Goal: Task Accomplishment & Management: Use online tool/utility

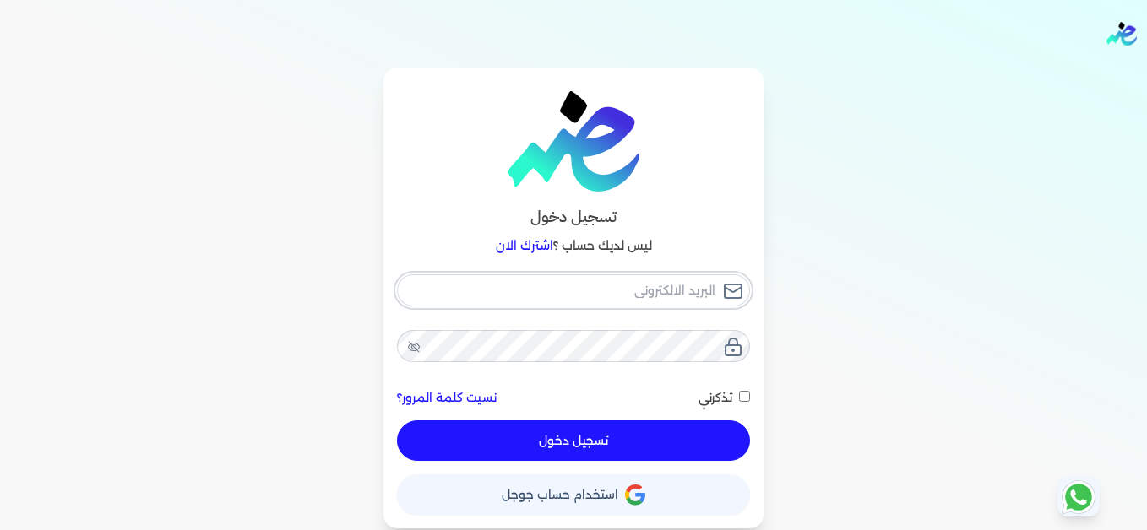
click at [672, 294] on input "email" at bounding box center [573, 290] width 353 height 32
type input "[EMAIL_ADDRESS][DOMAIN_NAME]"
click at [695, 432] on button "تسجيل دخول" at bounding box center [573, 441] width 353 height 41
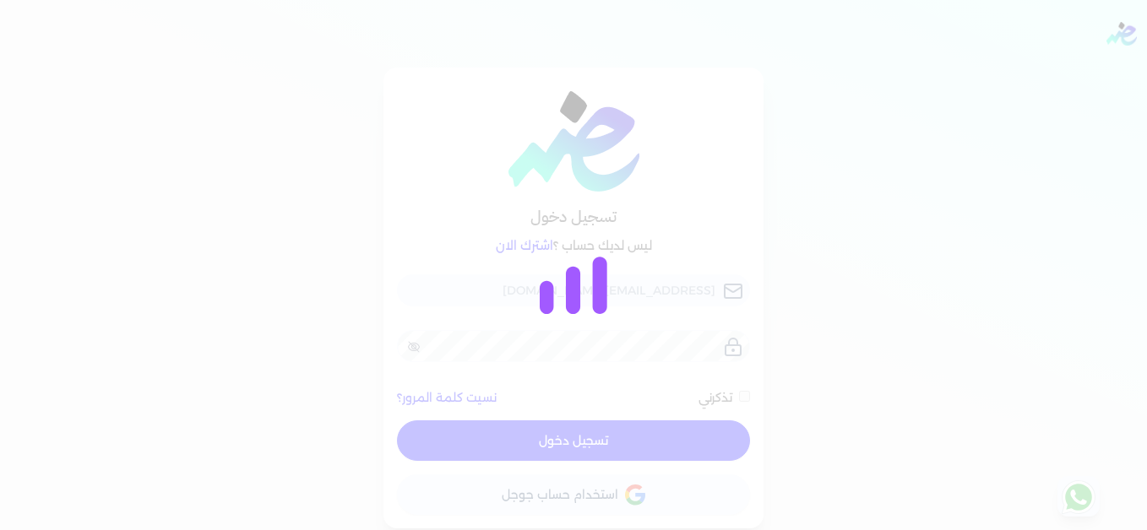
checkbox input "false"
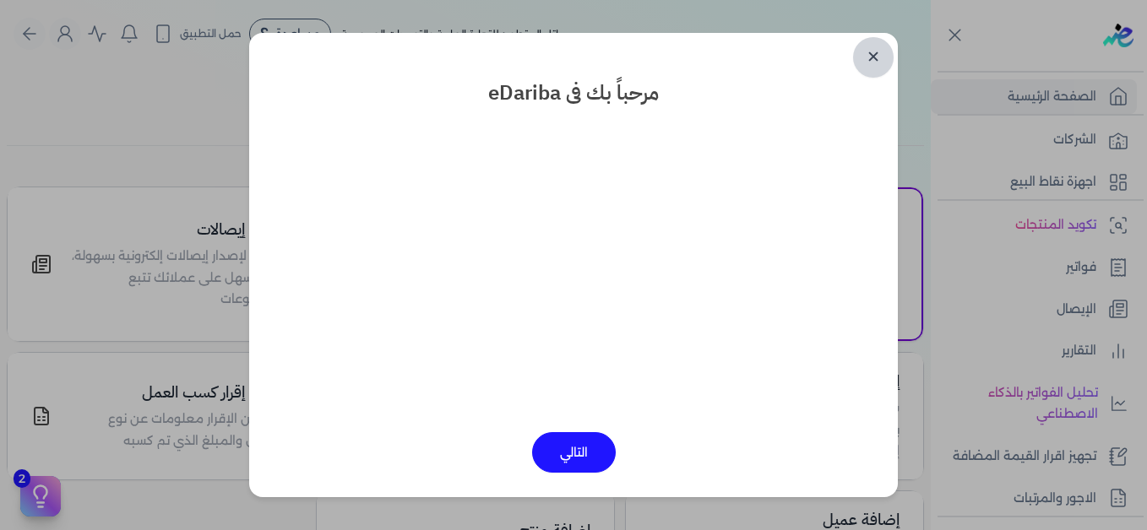
click at [877, 58] on link "✕" at bounding box center [873, 57] width 41 height 41
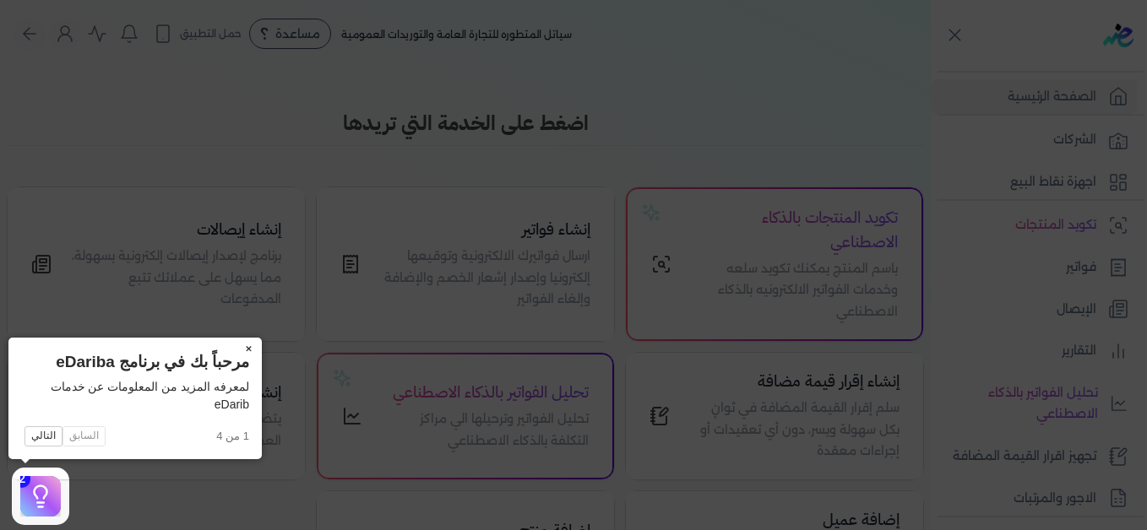
click at [250, 350] on button "×" at bounding box center [248, 350] width 27 height 24
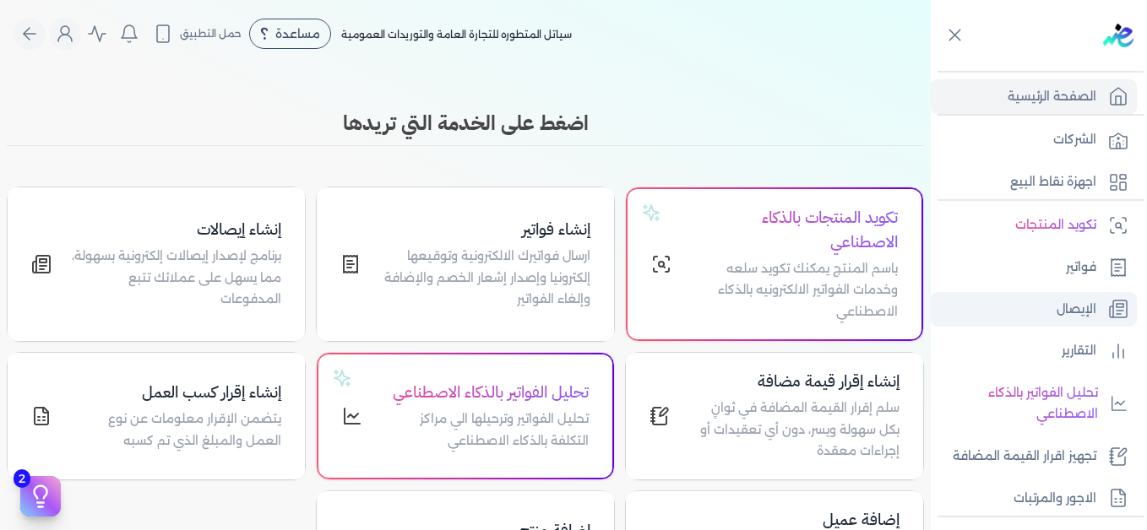
click at [1082, 312] on p "الإيصال" at bounding box center [1077, 310] width 40 height 22
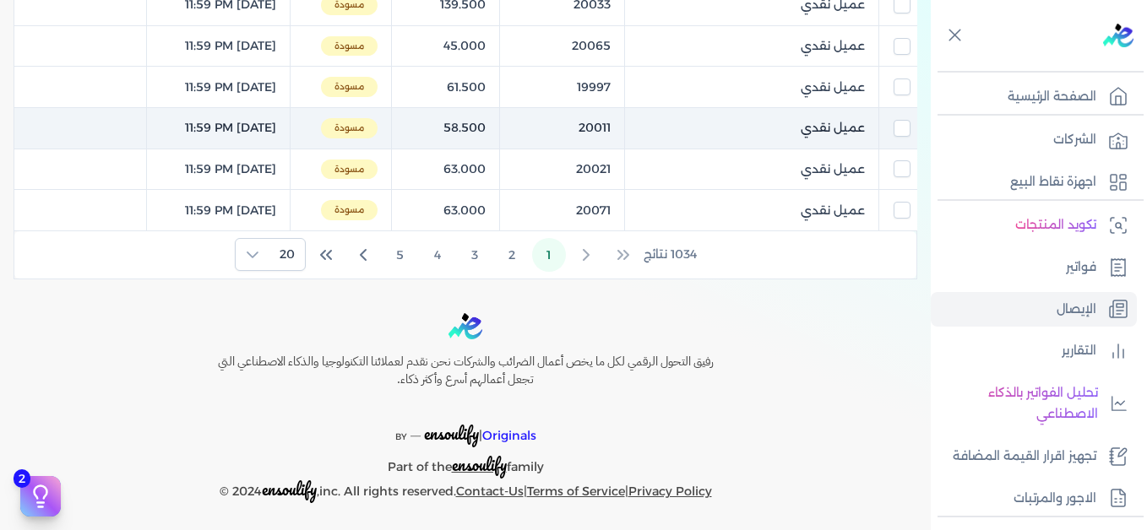
scroll to position [905, 0]
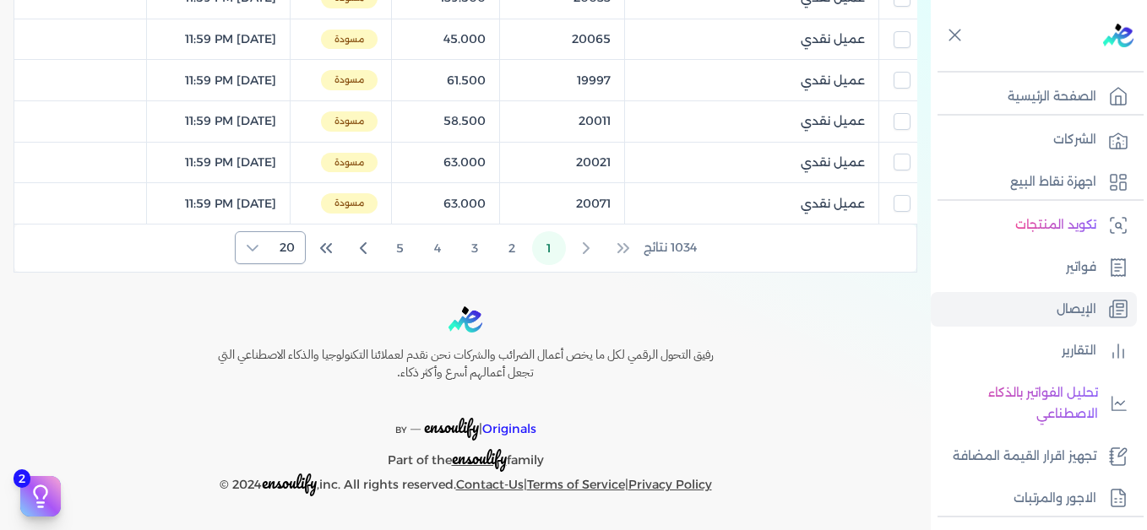
click at [275, 249] on span "20" at bounding box center [286, 247] width 35 height 31
click at [291, 356] on span "100" at bounding box center [283, 353] width 21 height 18
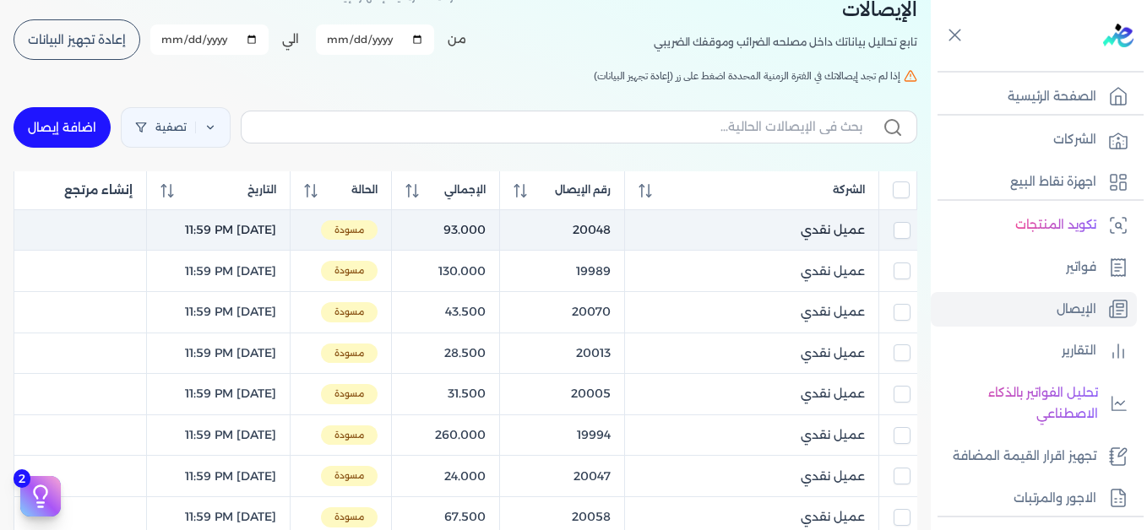
scroll to position [0, 0]
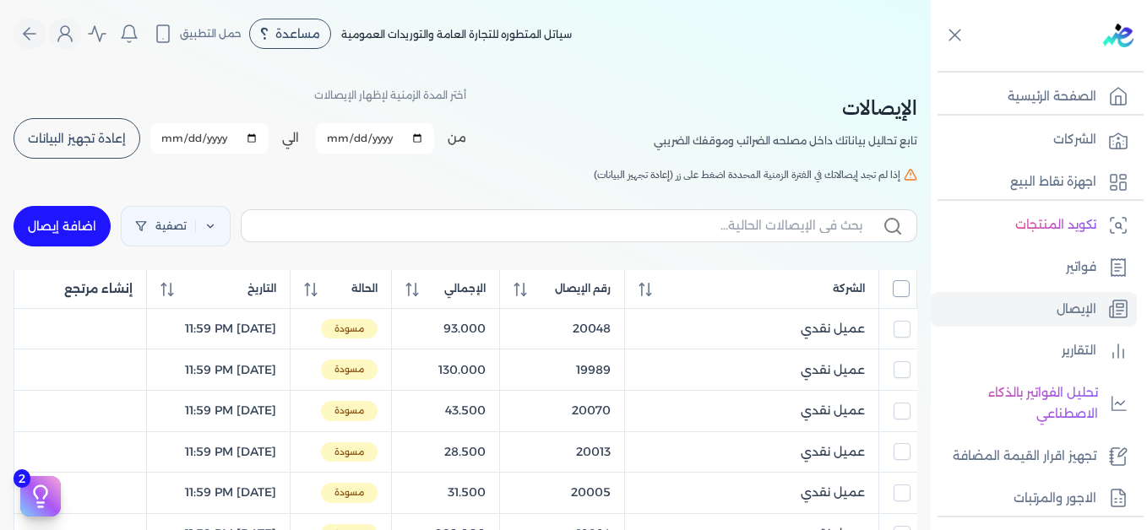
click at [903, 289] on input "All items unselected" at bounding box center [901, 288] width 17 height 17
checkbox input "true"
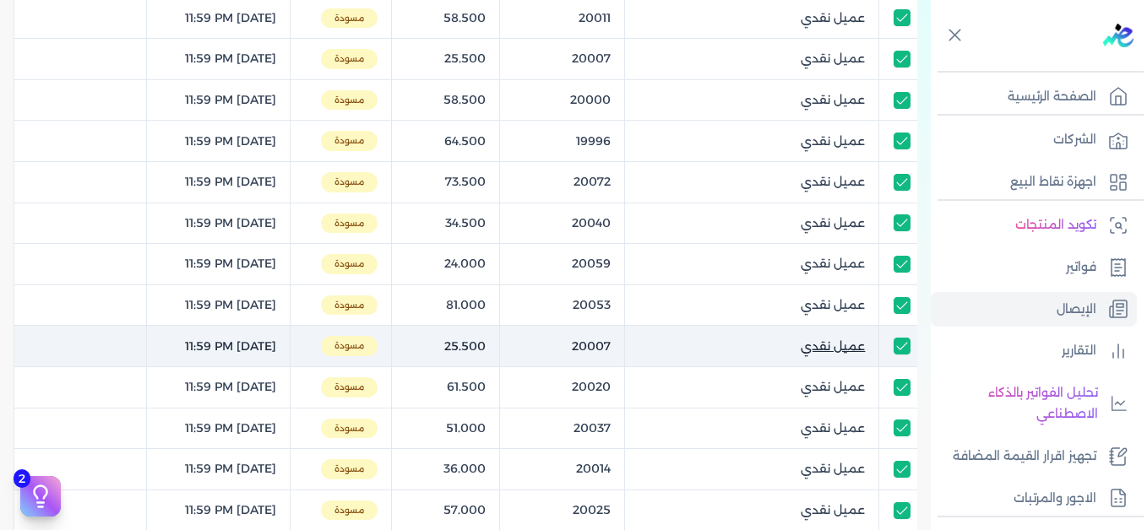
scroll to position [4189, 0]
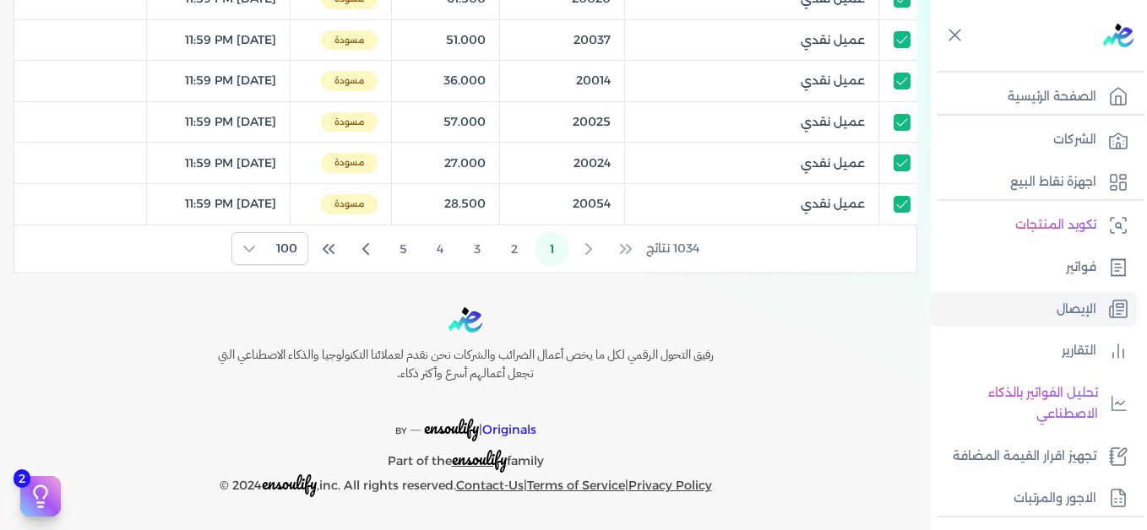
click at [520, 246] on button "2" at bounding box center [514, 249] width 34 height 34
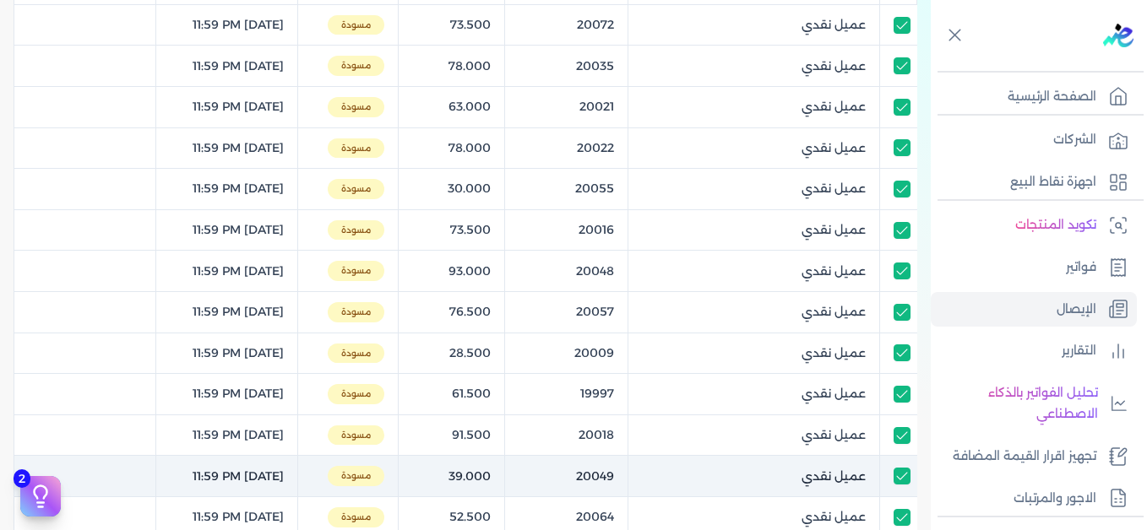
scroll to position [0, 0]
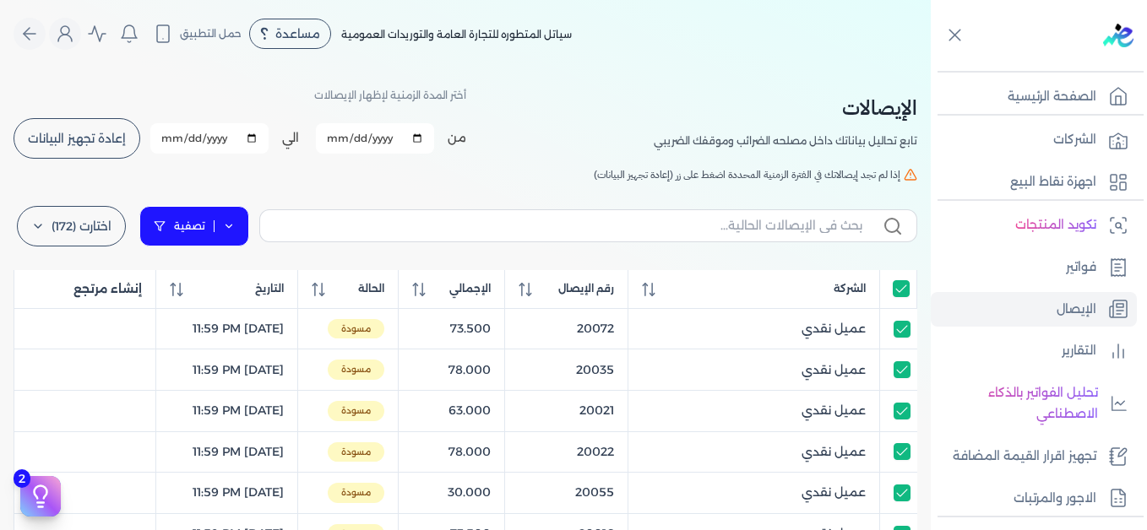
click at [235, 226] on icon at bounding box center [229, 226] width 12 height 12
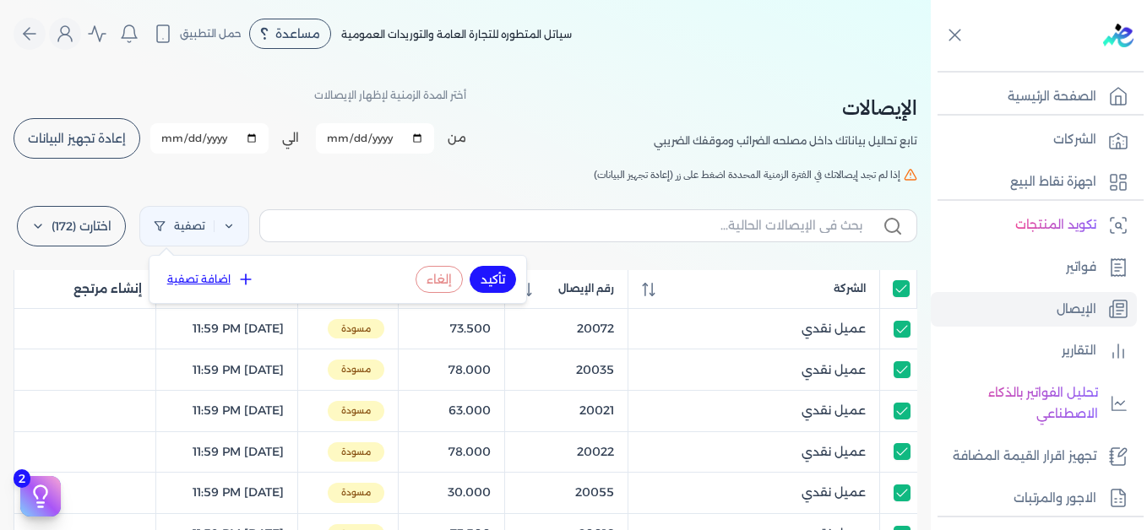
click at [228, 280] on button "اضافة تصفية" at bounding box center [211, 279] width 102 height 20
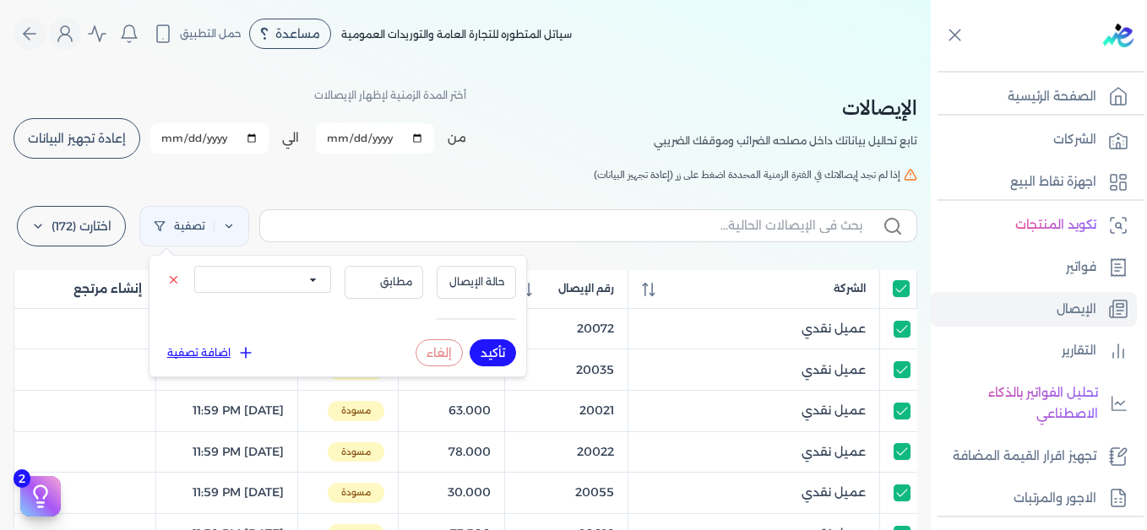
click at [296, 287] on select "الكل مقبولة غير مقبولة يتم مراجعتها ملغية مرفوضة مسودة" at bounding box center [262, 279] width 137 height 27
select select "draft"
click at [194, 266] on select "الكل مقبولة غير مقبولة يتم مراجعتها ملغية مرفوضة مسودة" at bounding box center [262, 279] width 137 height 27
click at [477, 353] on button "تأكيد" at bounding box center [493, 353] width 46 height 27
click at [66, 232] on label "اختارت (172)" at bounding box center [71, 226] width 109 height 41
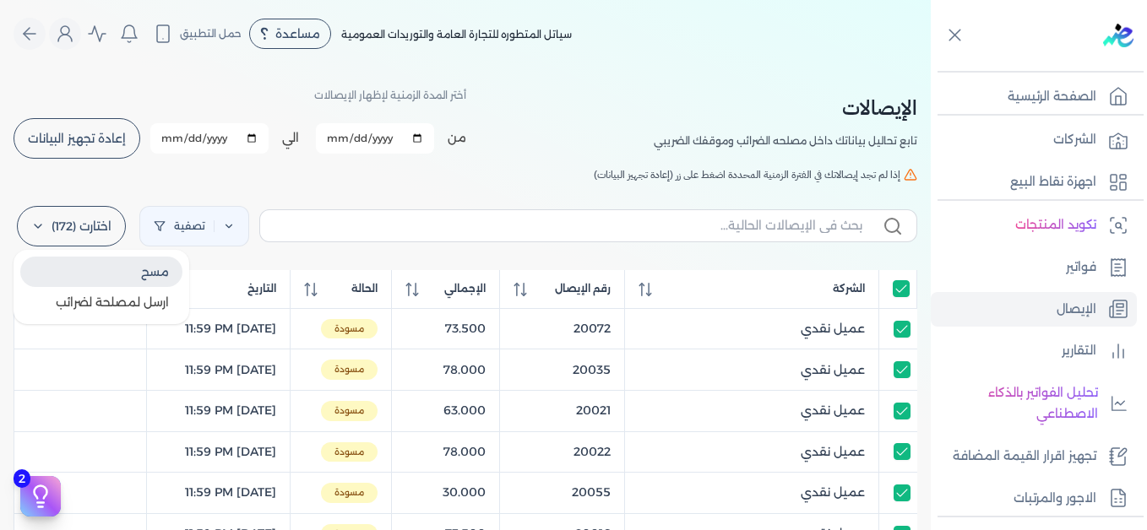
click at [138, 271] on button "مسح" at bounding box center [101, 272] width 162 height 30
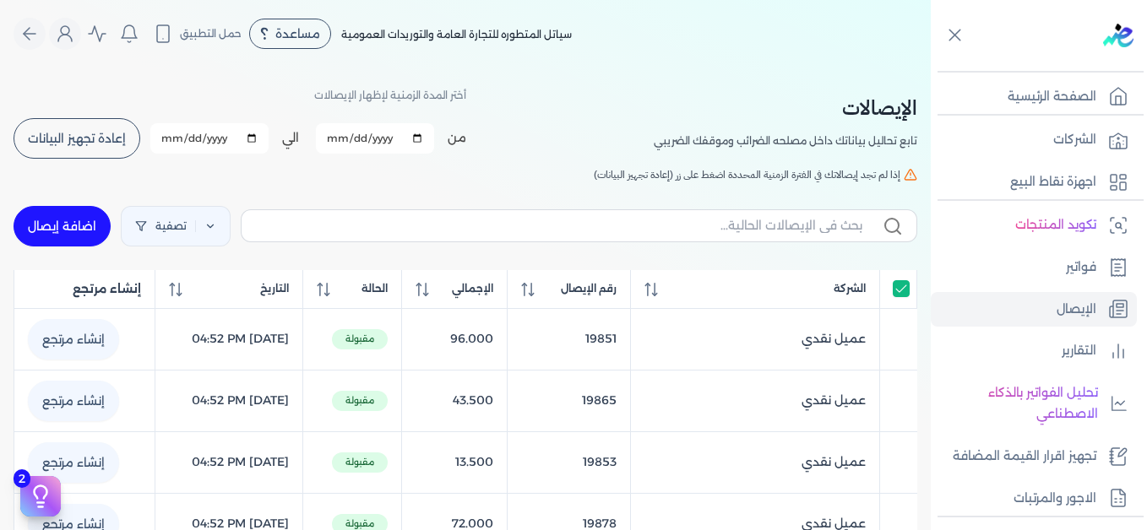
checkbox input "true"
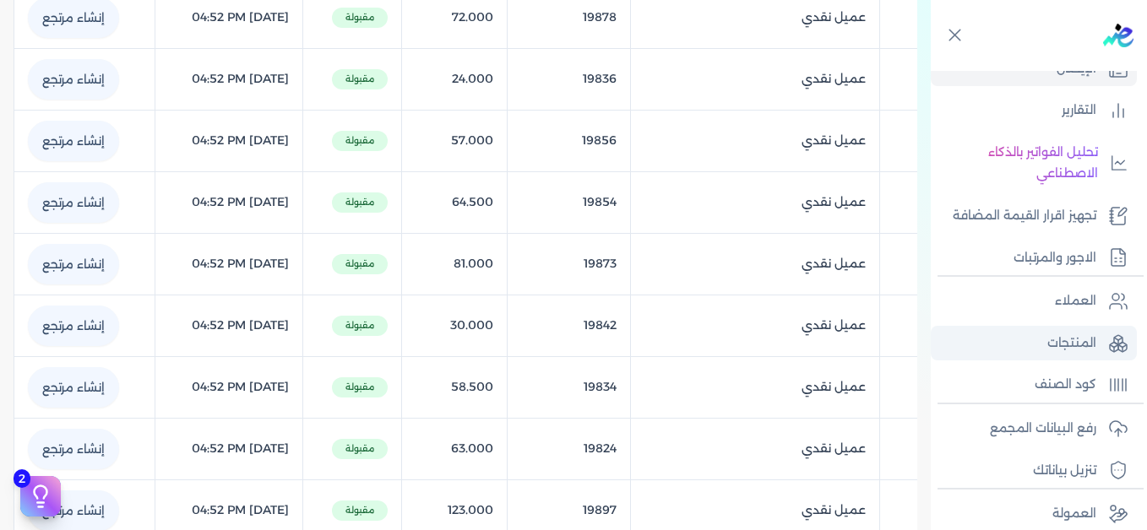
scroll to position [256, 0]
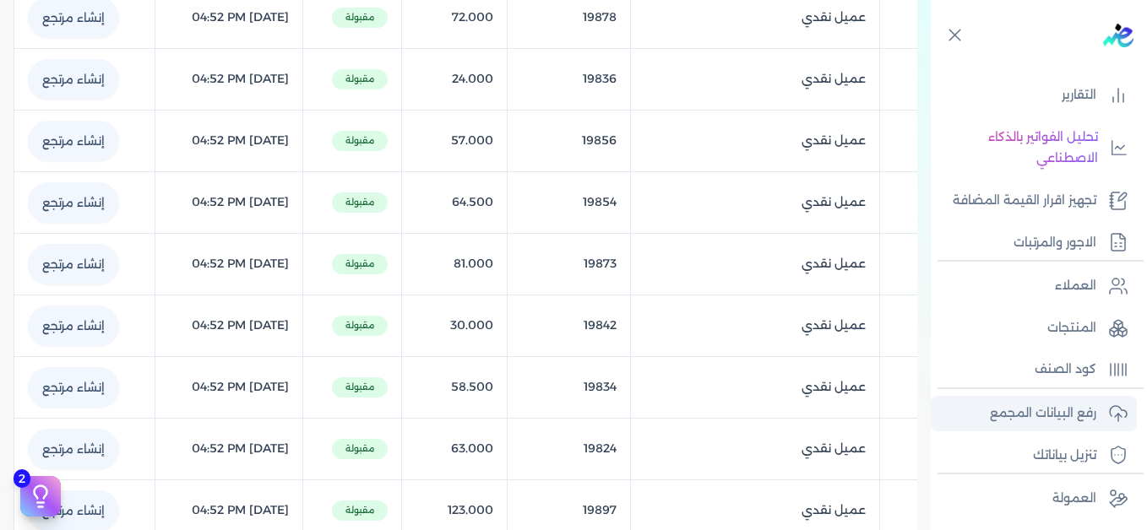
click at [1021, 412] on p "رفع البيانات المجمع" at bounding box center [1043, 414] width 106 height 22
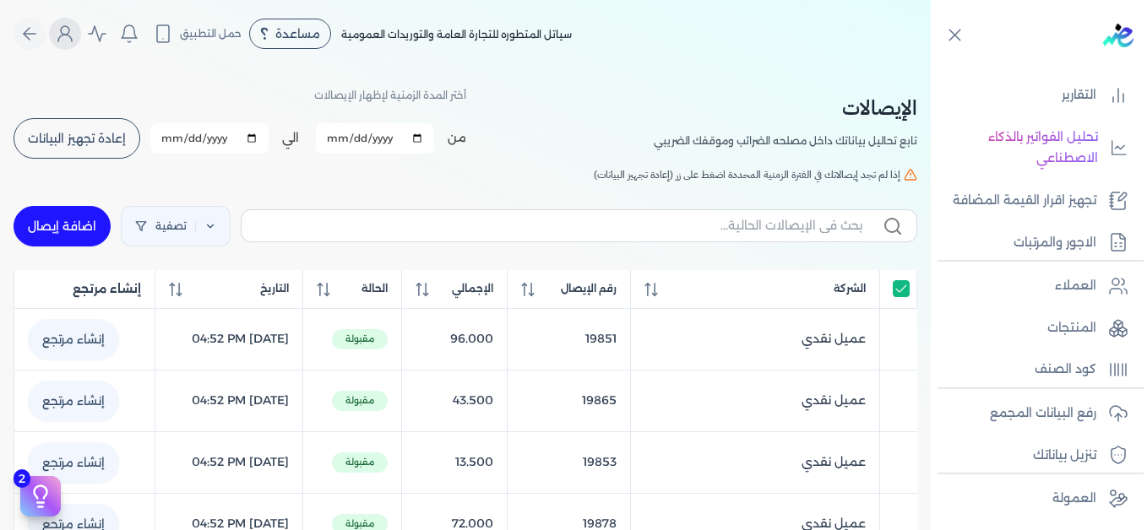
click at [71, 35] on icon "Global" at bounding box center [65, 38] width 14 height 7
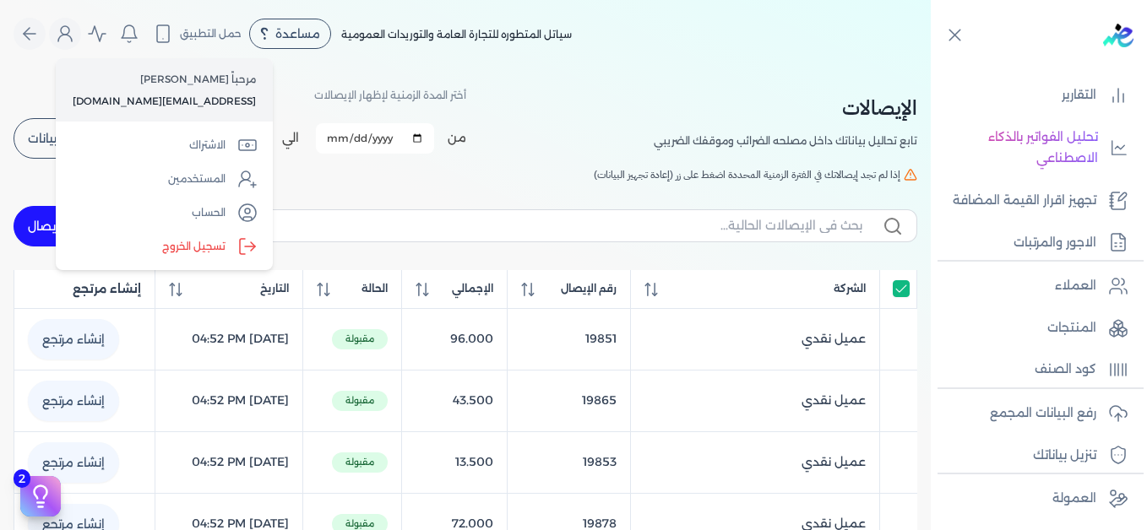
click at [179, 244] on label "تسجيل الخروج" at bounding box center [164, 247] width 204 height 34
click at [931, 68] on input "Close" at bounding box center [931, 68] width 0 height 0
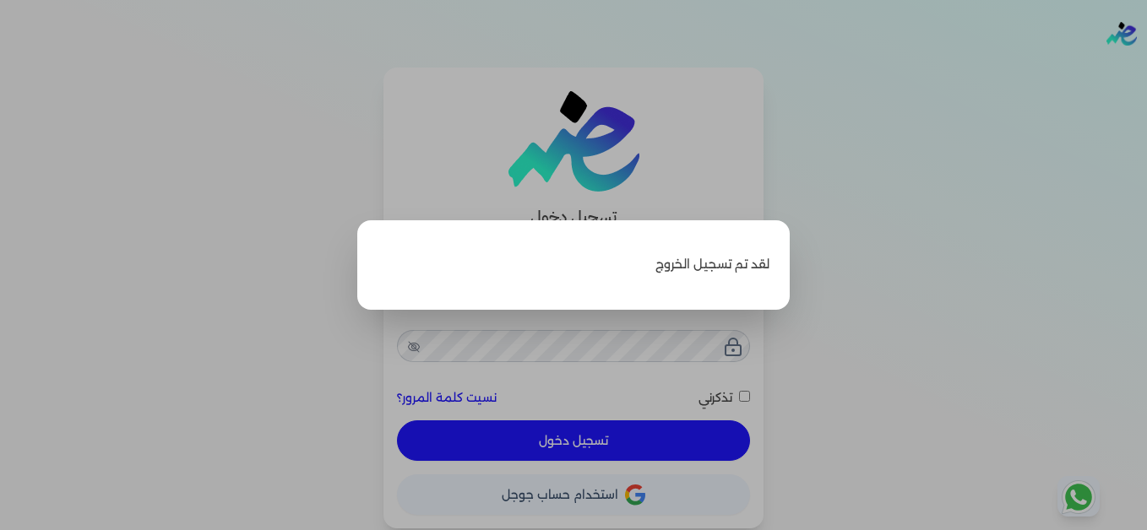
click at [879, 177] on label "Close" at bounding box center [573, 265] width 1147 height 530
click at [1146, 68] on input "Close" at bounding box center [1147, 68] width 0 height 0
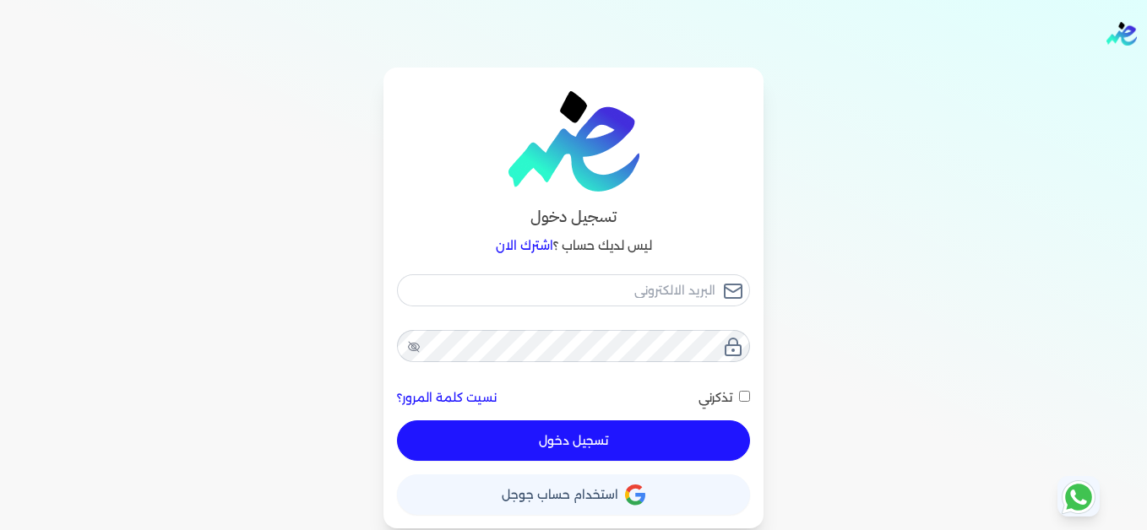
click at [807, 131] on div "تسجيل دخول ليس لديك حساب ؟ اشترك الان نسيت كلمة المرور؟ تذكرني تسجيل دخول X حسا…" at bounding box center [573, 298] width 1081 height 461
click at [655, 289] on input "email" at bounding box center [573, 290] width 353 height 32
type input "[EMAIL_ADDRESS][DOMAIN_NAME]"
click at [675, 439] on button "تسجيل دخول" at bounding box center [573, 441] width 353 height 41
checkbox input "false"
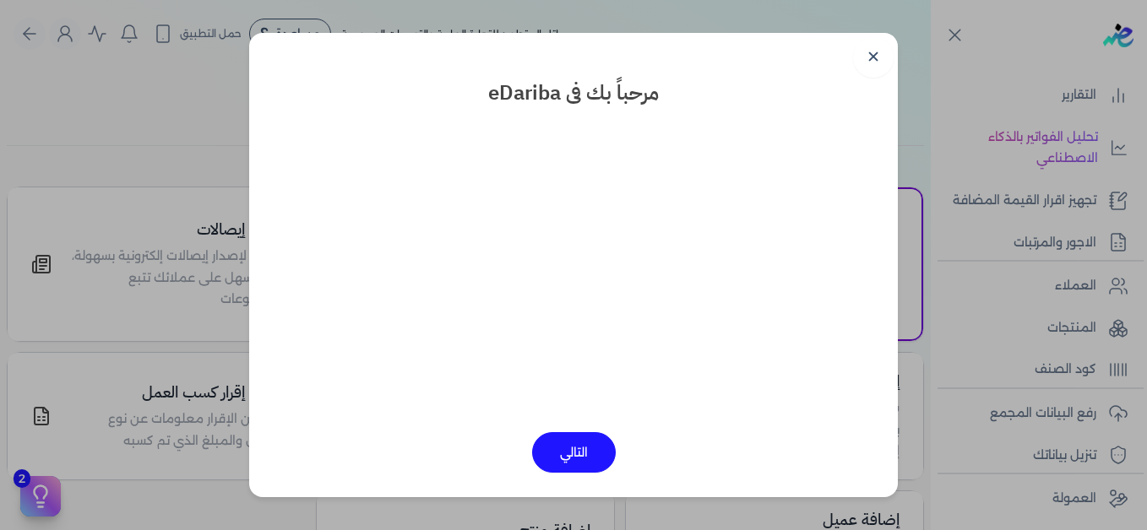
click at [871, 62] on link "✕" at bounding box center [873, 57] width 41 height 41
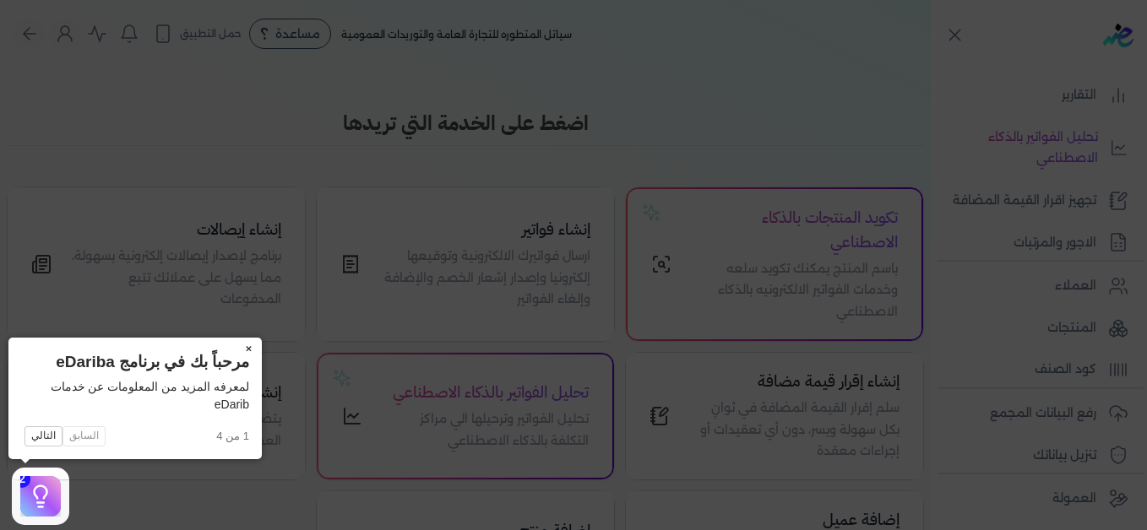
click at [252, 350] on button "×" at bounding box center [248, 350] width 27 height 24
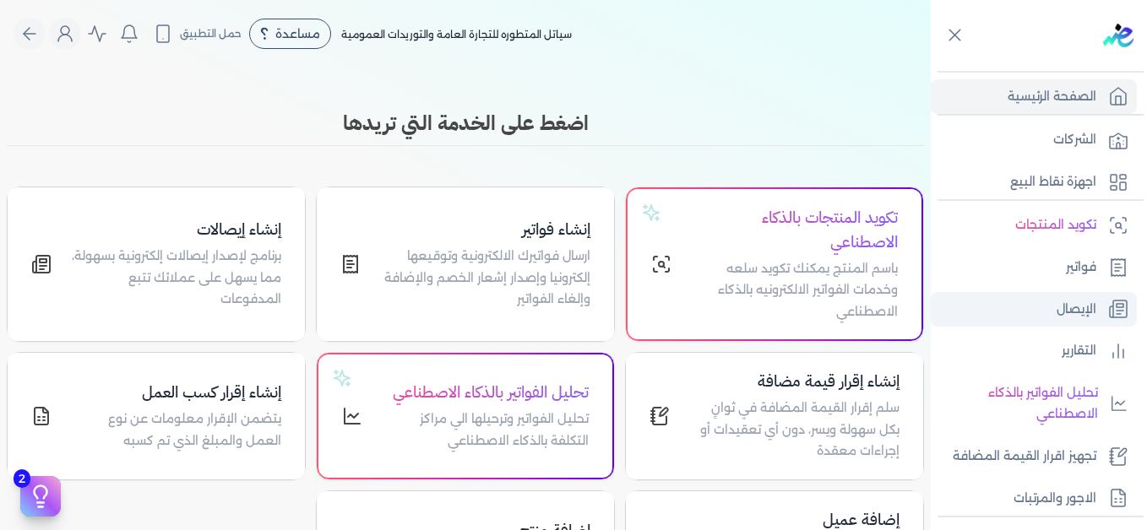
click at [1075, 307] on p "الإيصال" at bounding box center [1077, 310] width 40 height 22
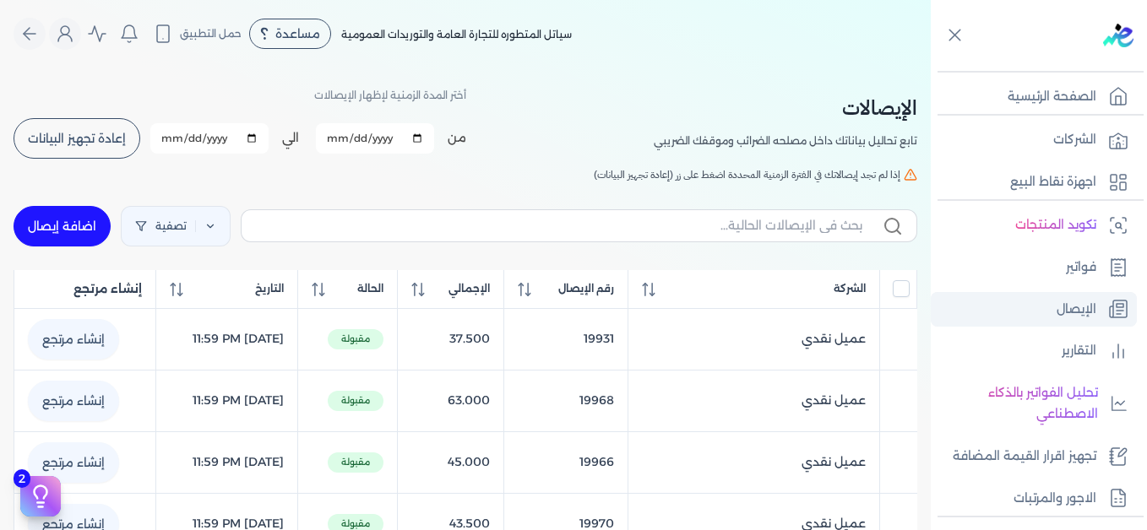
scroll to position [256, 0]
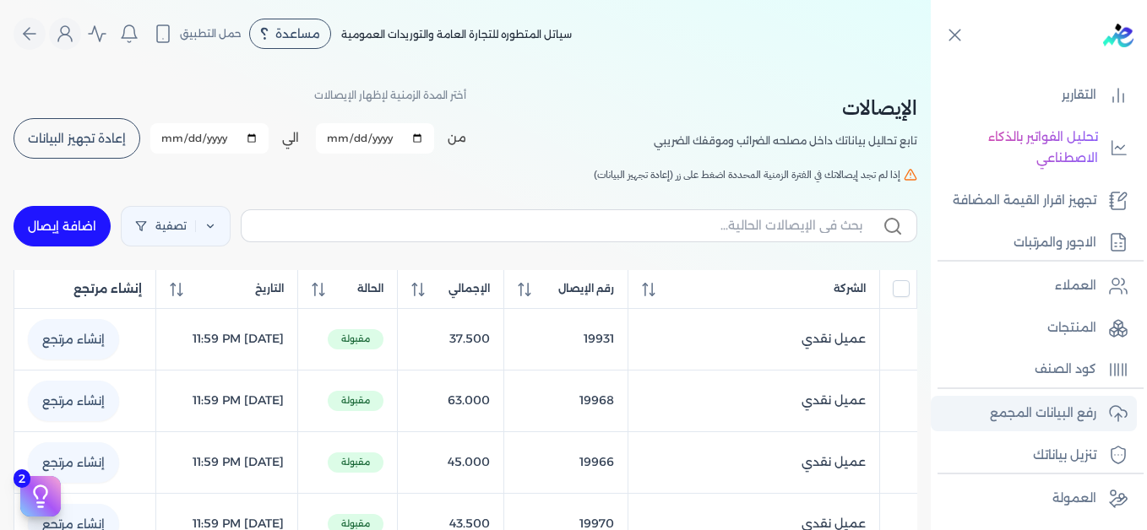
click at [1073, 416] on p "رفع البيانات المجمع" at bounding box center [1043, 414] width 106 height 22
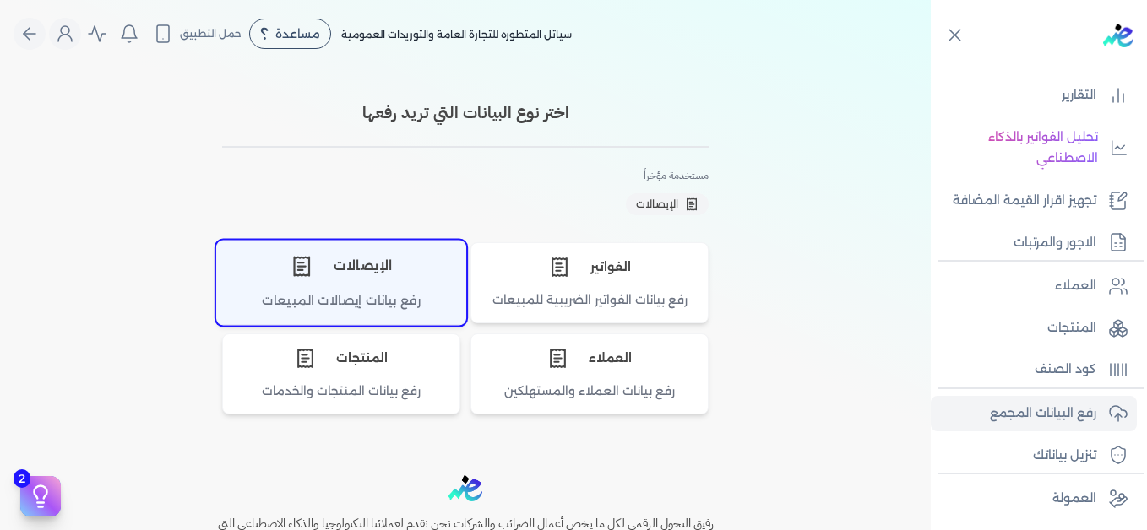
click at [399, 278] on div "الإيصالات" at bounding box center [341, 266] width 248 height 51
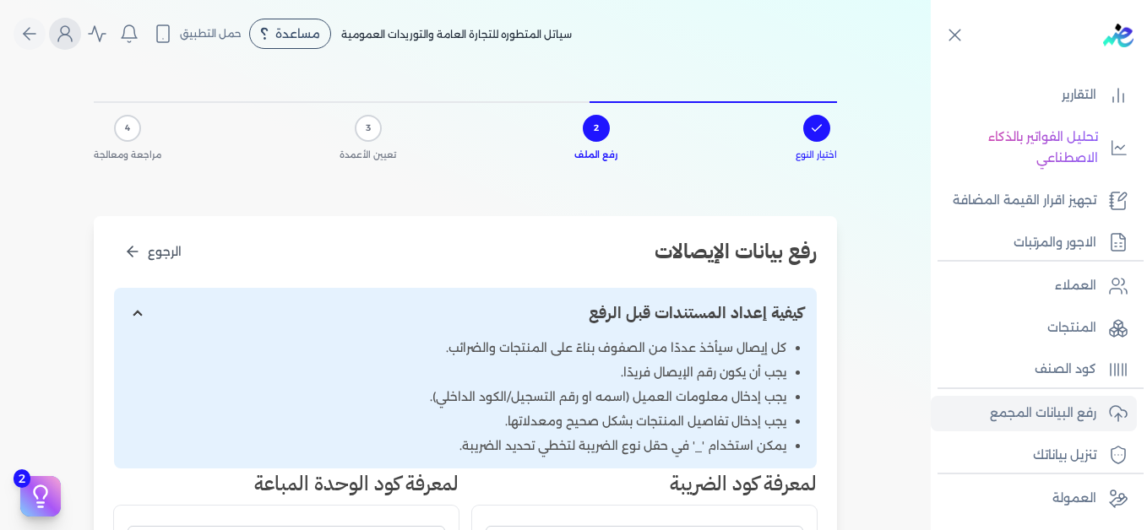
click at [73, 32] on icon "Global" at bounding box center [65, 34] width 20 height 20
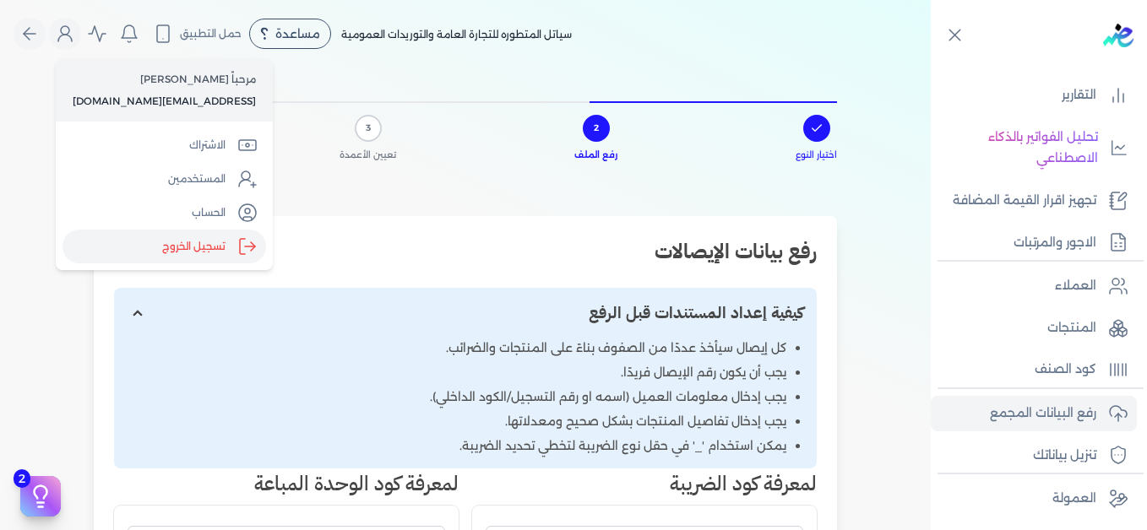
click at [193, 247] on label "تسجيل الخروج" at bounding box center [164, 247] width 204 height 34
click at [931, 68] on input "Close" at bounding box center [931, 68] width 0 height 0
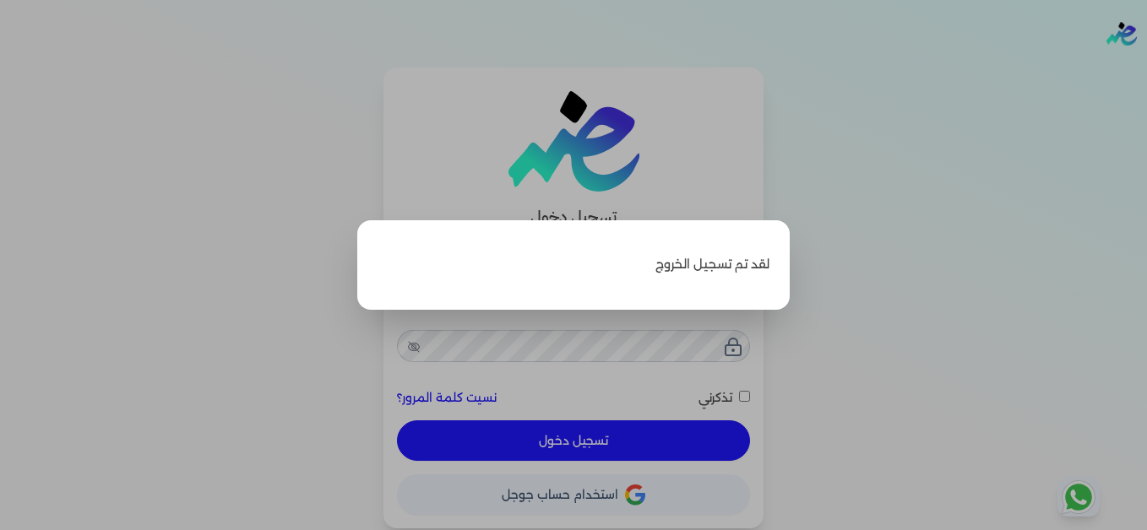
click at [964, 444] on label "Close" at bounding box center [573, 265] width 1147 height 530
click at [1146, 68] on input "Close" at bounding box center [1147, 68] width 0 height 0
